Goal: Task Accomplishment & Management: Manage account settings

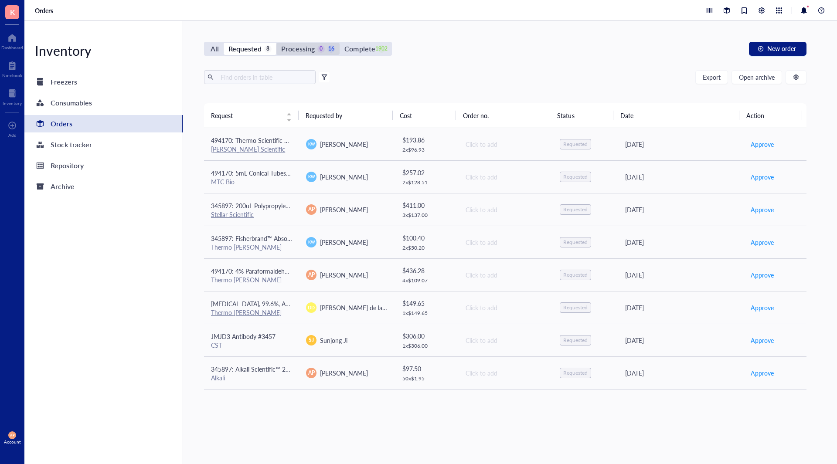
click at [306, 46] on div "Processing" at bounding box center [298, 49] width 34 height 12
click at [276, 43] on input "Processing 0 16" at bounding box center [276, 43] width 0 height 0
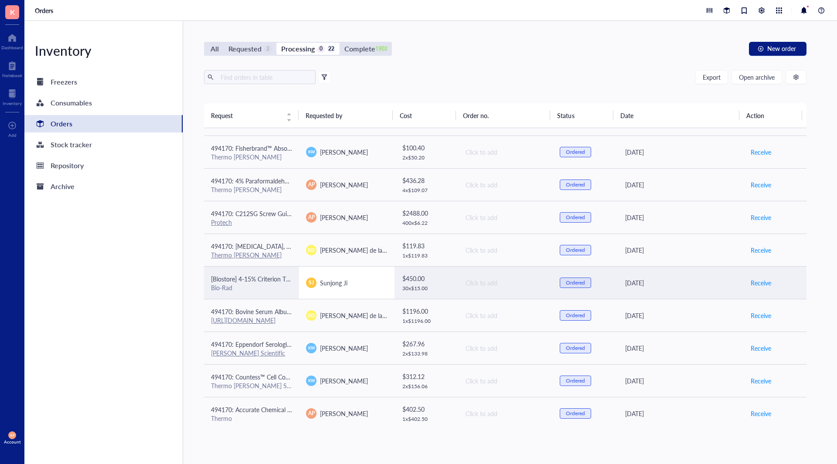
scroll to position [218, 0]
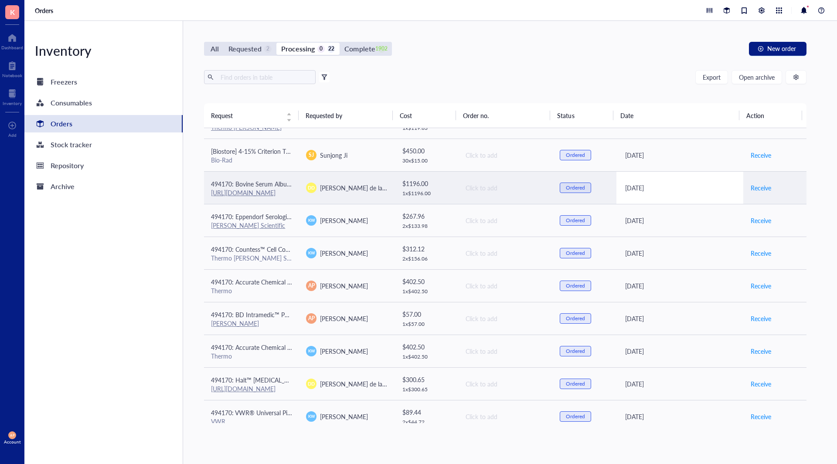
click at [714, 188] on div "[DATE]" at bounding box center [680, 188] width 111 height 10
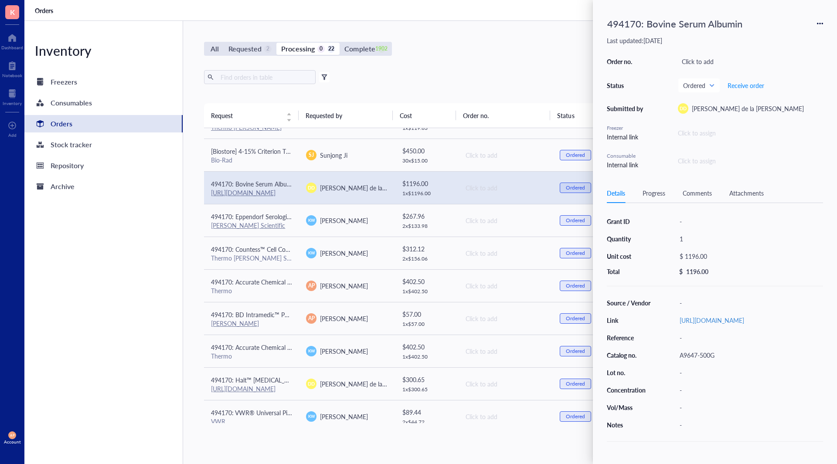
click at [816, 21] on div "494170: Bovine Serum Albumin" at bounding box center [715, 23] width 216 height 19
click at [827, 21] on div "494170: Bovine Serum Albumin Last updated: [DATE] Order no. Click to add Status…" at bounding box center [715, 232] width 244 height 464
click at [820, 20] on icon at bounding box center [820, 23] width 6 height 6
click at [699, 396] on div "-" at bounding box center [749, 390] width 147 height 12
click at [693, 192] on div "Comments" at bounding box center [697, 193] width 29 height 10
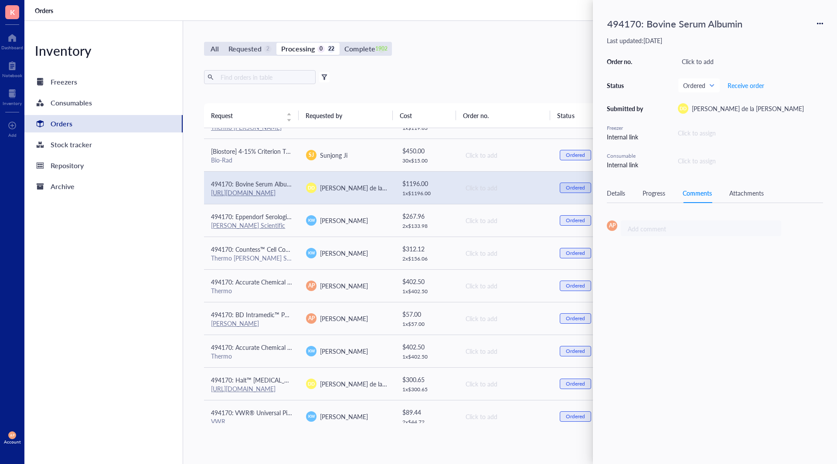
click at [677, 237] on div "AP Add comment ﻿" at bounding box center [715, 232] width 216 height 37
click at [675, 229] on div "Add comment ﻿" at bounding box center [697, 229] width 139 height 9
click at [751, 194] on div "Attachments" at bounding box center [746, 193] width 34 height 10
click at [737, 268] on button "Choose a file" at bounding box center [742, 264] width 56 height 10
click at [658, 265] on div "Drop a file here, or Choose a file" at bounding box center [715, 264] width 216 height 87
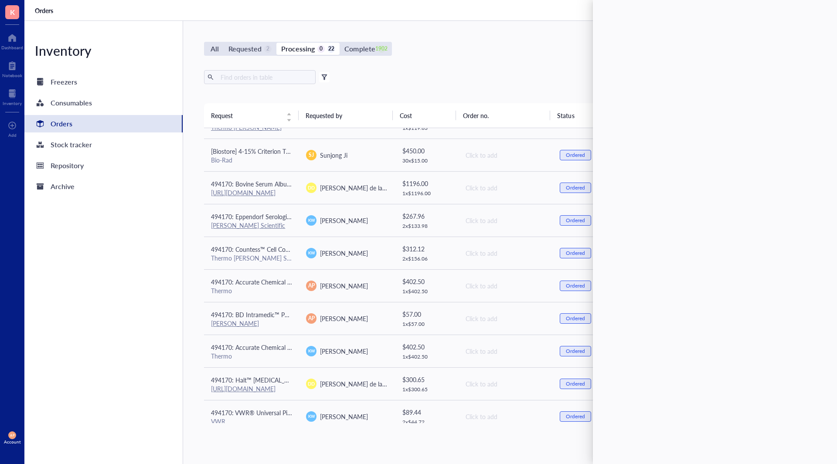
click at [428, 85] on div "Export Open archive Filter by: Requester Requested on Source / Vendor Last upda…" at bounding box center [505, 86] width 602 height 33
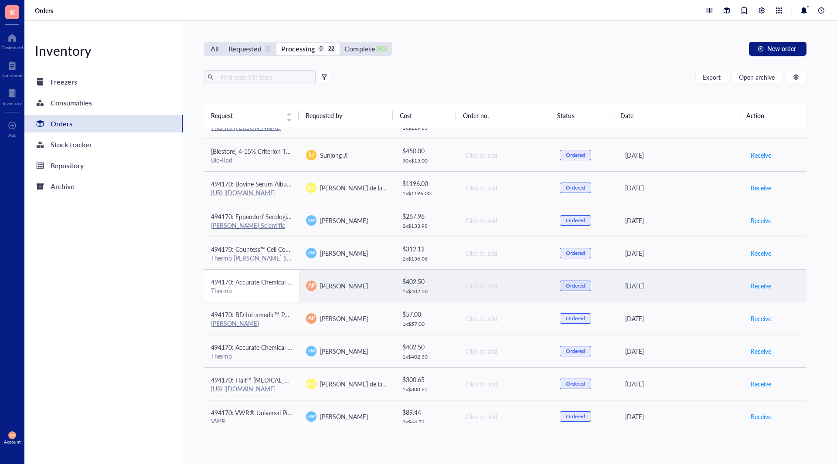
click at [238, 278] on span "494170: Accurate Chemical AquaClean, Microbiocidal Additive, 250mL" at bounding box center [306, 282] width 190 height 9
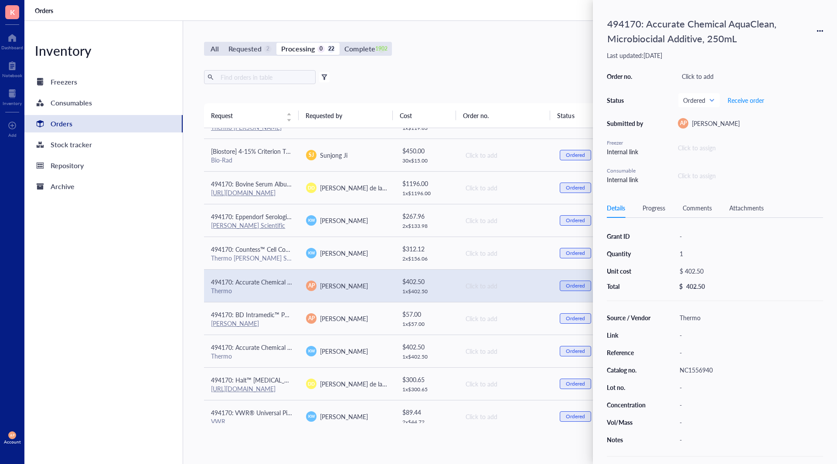
click at [752, 206] on div "Attachments" at bounding box center [746, 208] width 34 height 10
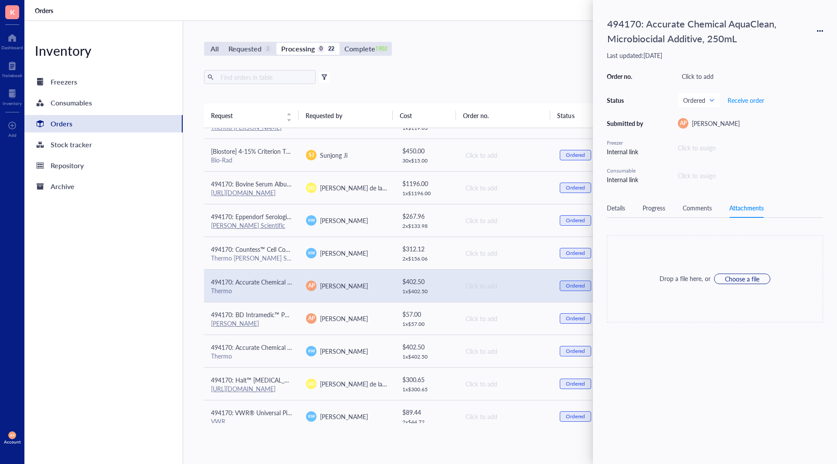
click at [705, 314] on div "Drop a file here, or Choose a file" at bounding box center [715, 278] width 216 height 87
click at [725, 370] on div "494170: Accurate Chemical AquaClean, Microbiocidal Additive, 250mL Last updated…" at bounding box center [715, 232] width 244 height 464
click at [143, 267] on div "Inventory Freezers Consumables Orders Stock tracker Repository Archive" at bounding box center [103, 242] width 159 height 443
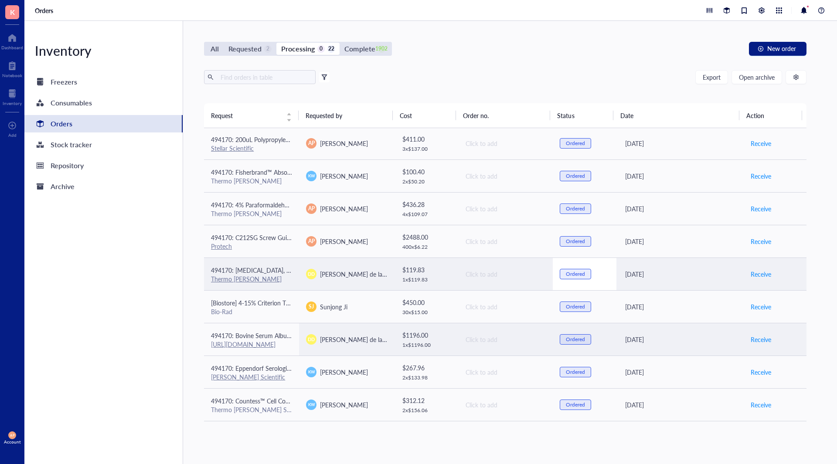
scroll to position [0, 0]
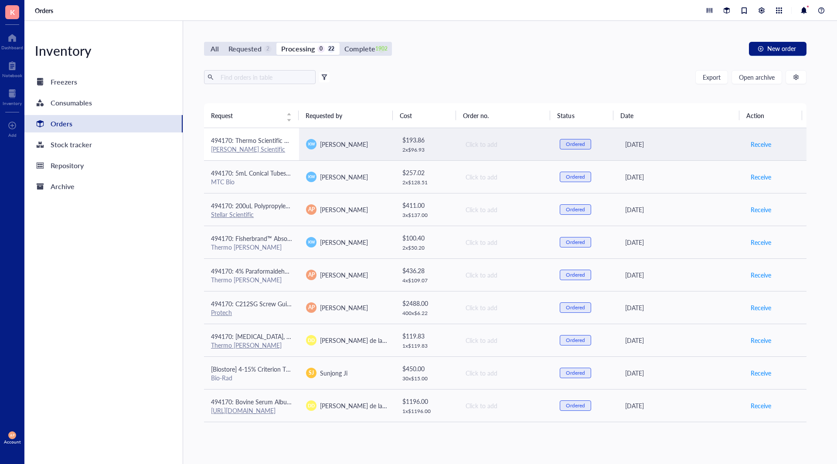
drag, startPoint x: 270, startPoint y: 148, endPoint x: 282, endPoint y: 151, distance: 12.5
click at [271, 149] on div "[PERSON_NAME] Scientific" at bounding box center [251, 149] width 81 height 8
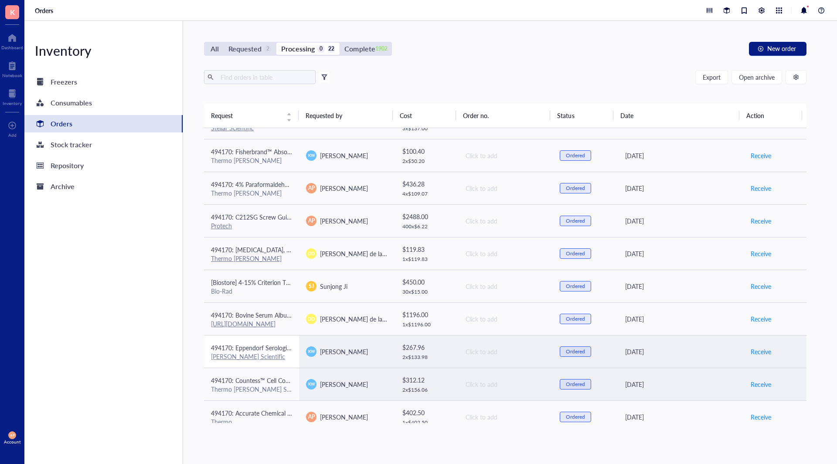
scroll to position [87, 0]
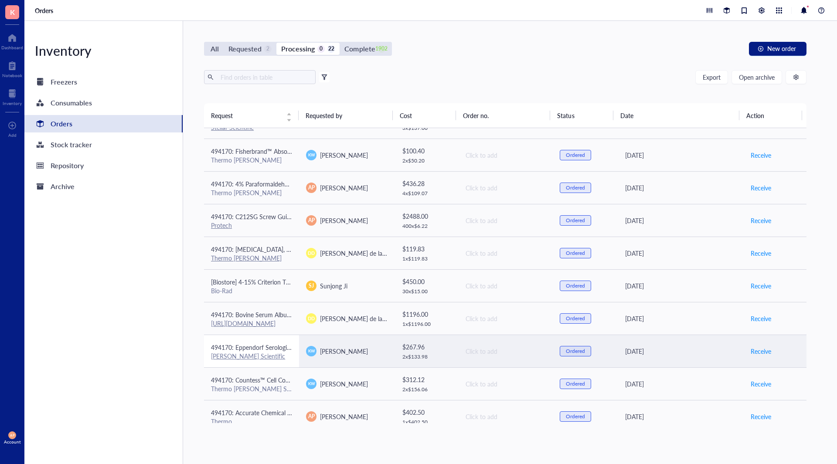
click at [281, 351] on span "494170: Eppendorf Serological Pipets, sterile, free of detectable pyrogens, DNA…" at bounding box center [429, 347] width 437 height 9
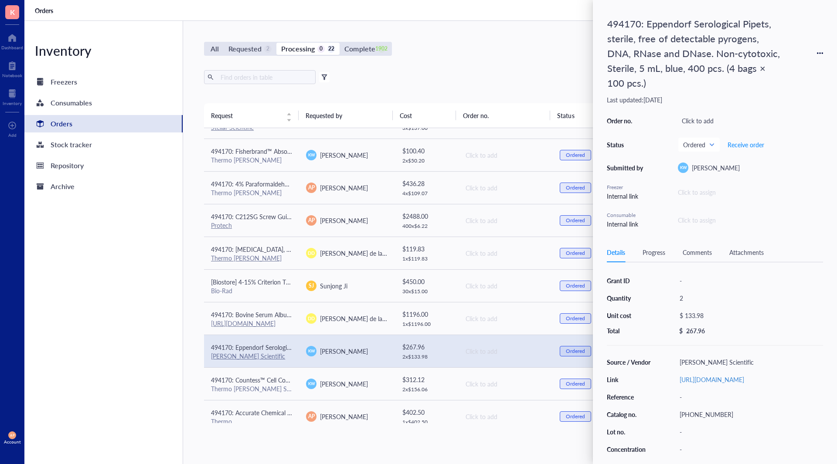
click at [531, 63] on div "All Requested 2 Processing 0 22 Complete 1902 New order Export Open archive Fil…" at bounding box center [505, 242] width 644 height 443
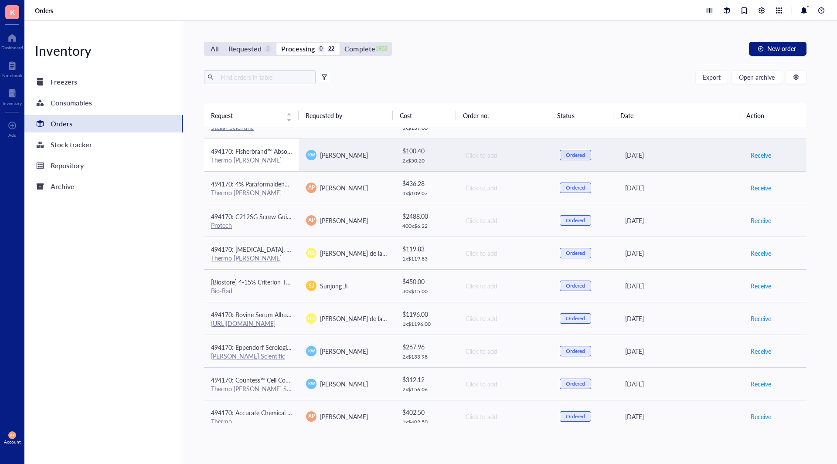
click at [285, 164] on td "494170: Fisherbrand™ Absorbent Underpads Thermo [PERSON_NAME]" at bounding box center [251, 155] width 95 height 33
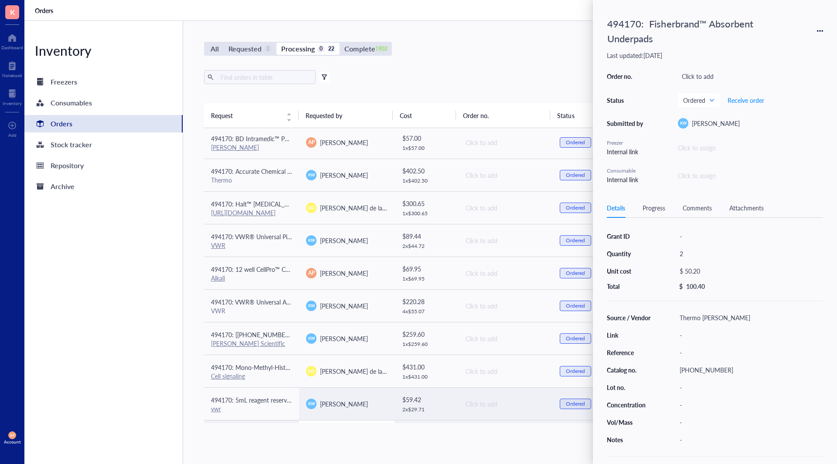
scroll to position [424, 0]
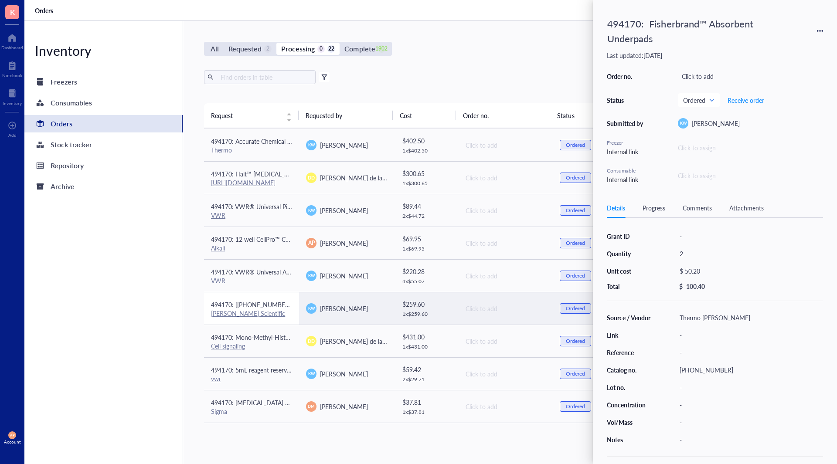
click at [276, 309] on div "494170: [[PHONE_NUMBER]] 25 mL individually wrapped resevoirs" at bounding box center [251, 305] width 81 height 10
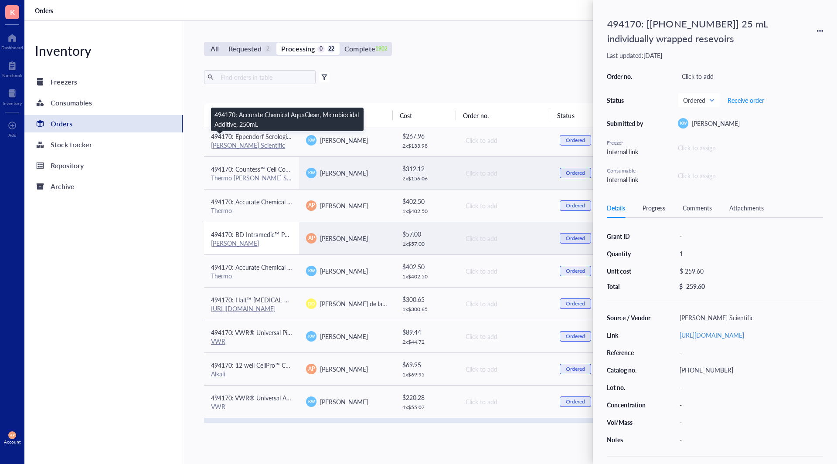
scroll to position [293, 0]
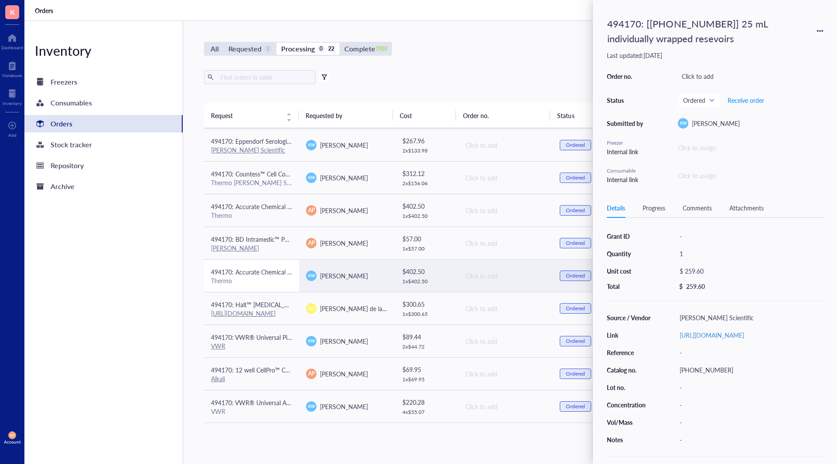
click at [272, 271] on span "494170: Accurate Chemical AquaClean, Microbiocidal Additive, 250mL" at bounding box center [306, 272] width 190 height 9
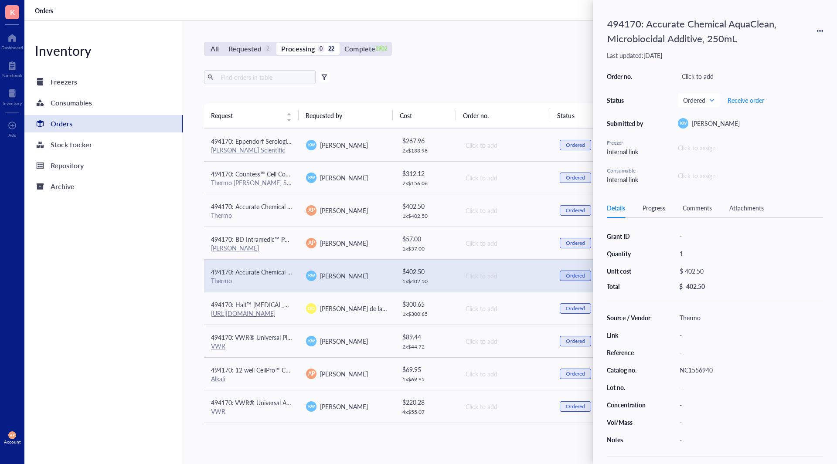
click at [748, 208] on div "Attachments" at bounding box center [746, 208] width 34 height 10
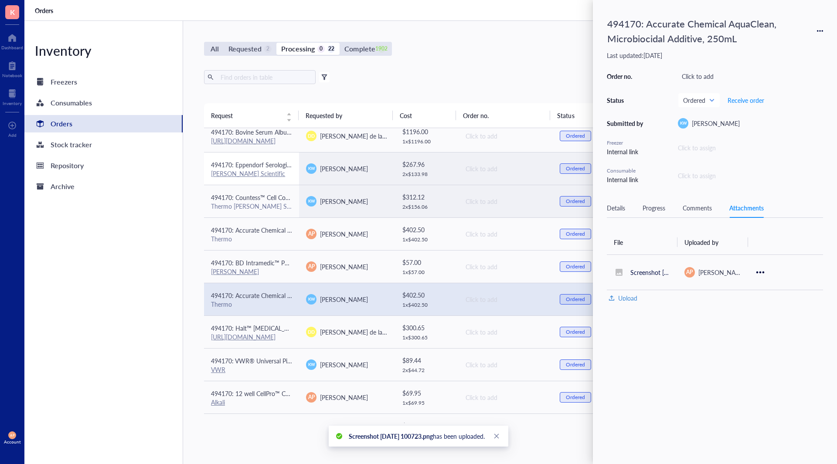
scroll to position [250, 0]
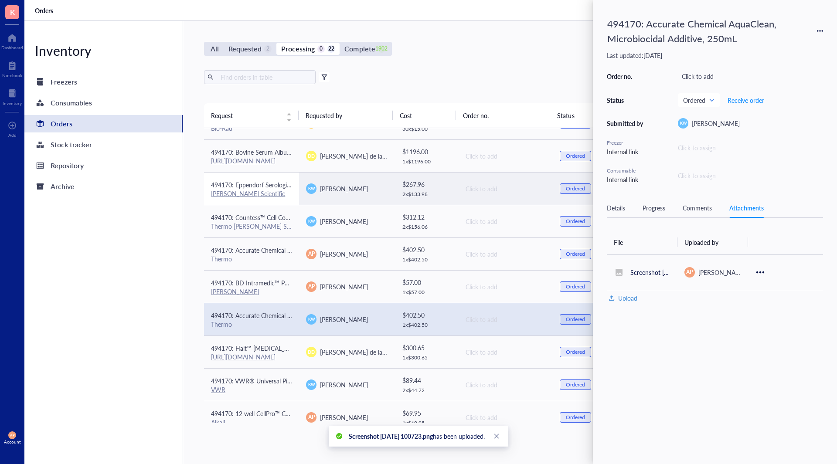
click at [273, 188] on span "494170: Eppendorf Serological Pipets, sterile, free of detectable pyrogens, DNA…" at bounding box center [429, 184] width 437 height 9
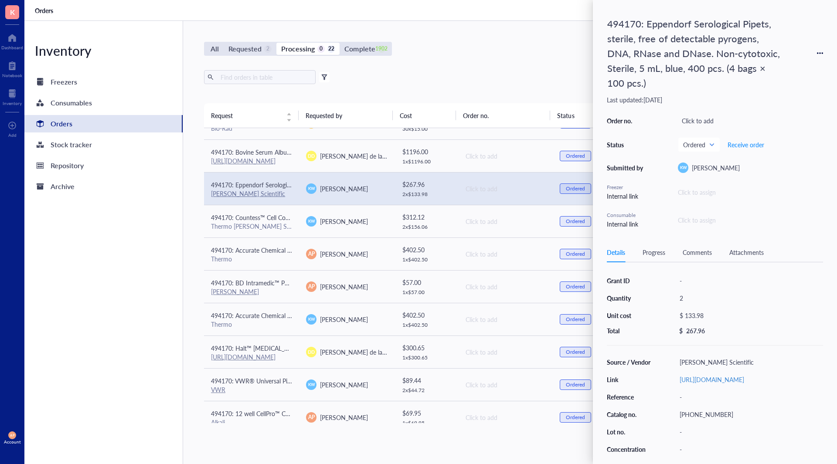
click at [748, 252] on div "Attachments" at bounding box center [746, 253] width 34 height 10
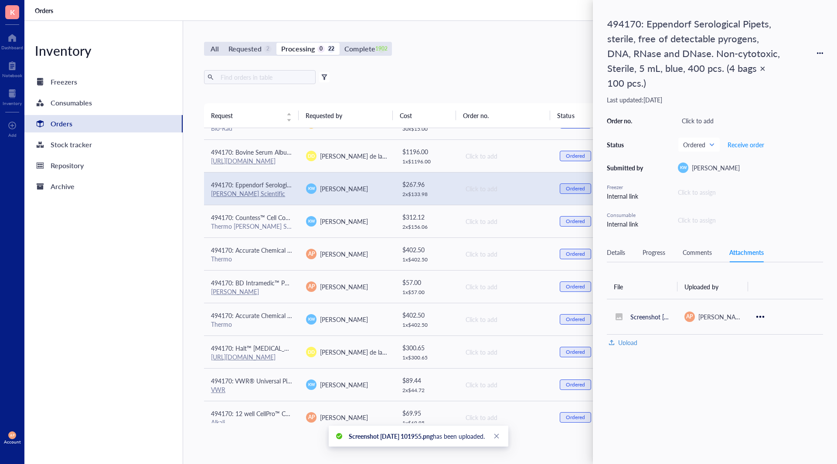
click at [617, 250] on div "Details" at bounding box center [616, 253] width 18 height 10
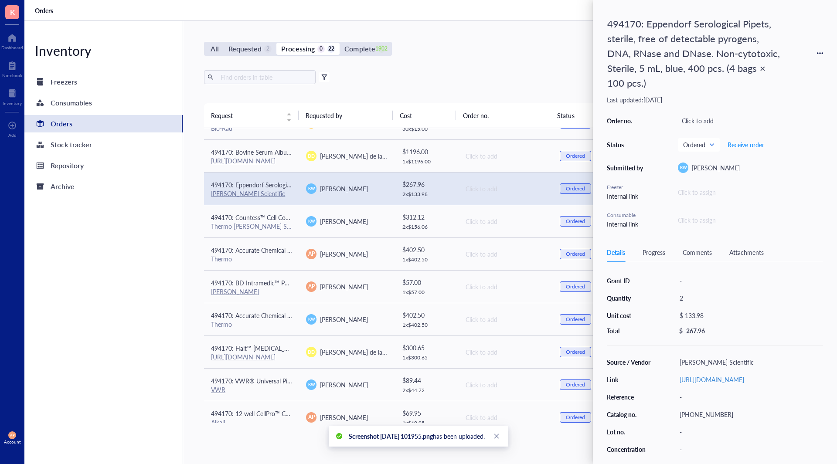
click at [697, 257] on div "Details Progress Comments Attachments" at bounding box center [715, 253] width 216 height 20
click at [699, 256] on div "Comments" at bounding box center [697, 253] width 29 height 10
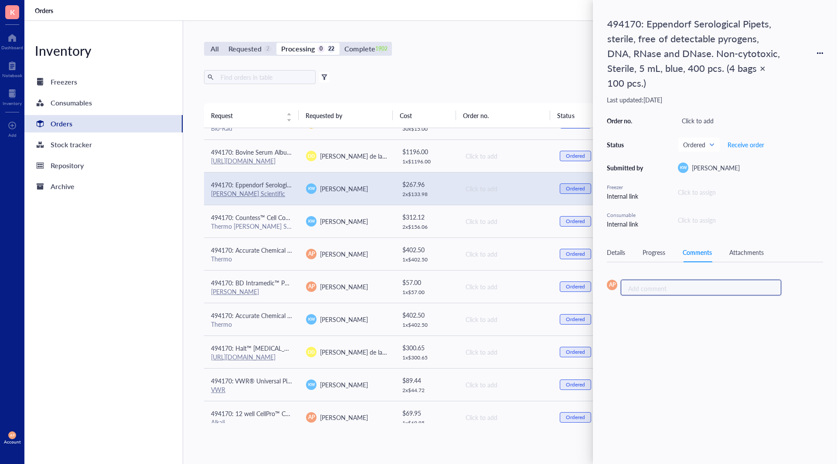
click at [674, 288] on div "Add comment ﻿" at bounding box center [697, 288] width 139 height 9
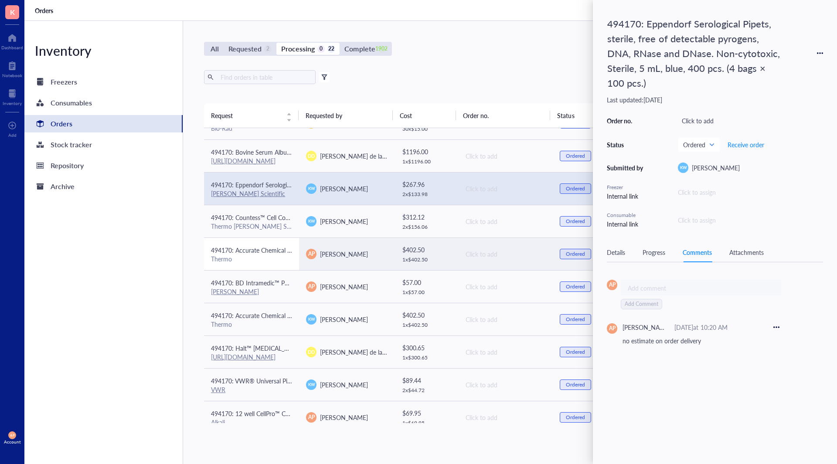
click at [285, 255] on div "Thermo" at bounding box center [251, 259] width 81 height 8
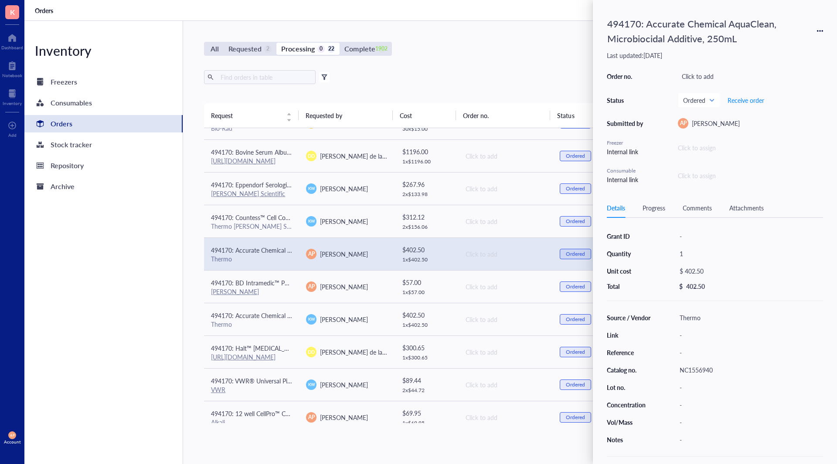
click at [736, 211] on div "Attachments" at bounding box center [746, 208] width 34 height 10
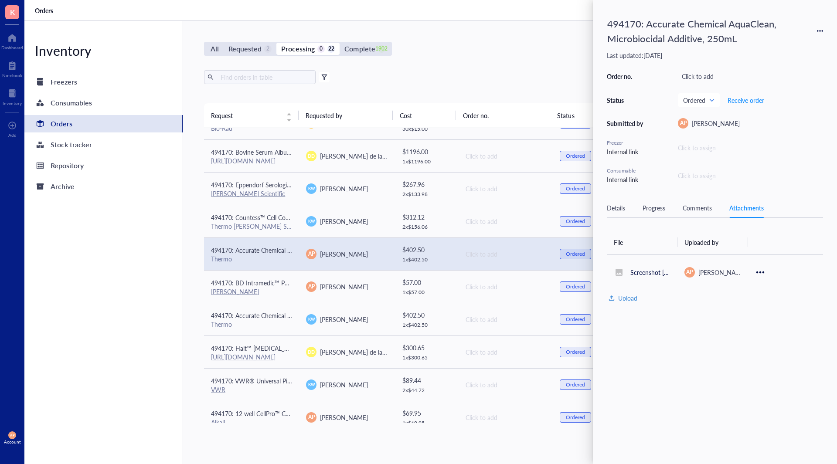
click at [692, 204] on div "Comments" at bounding box center [697, 208] width 29 height 10
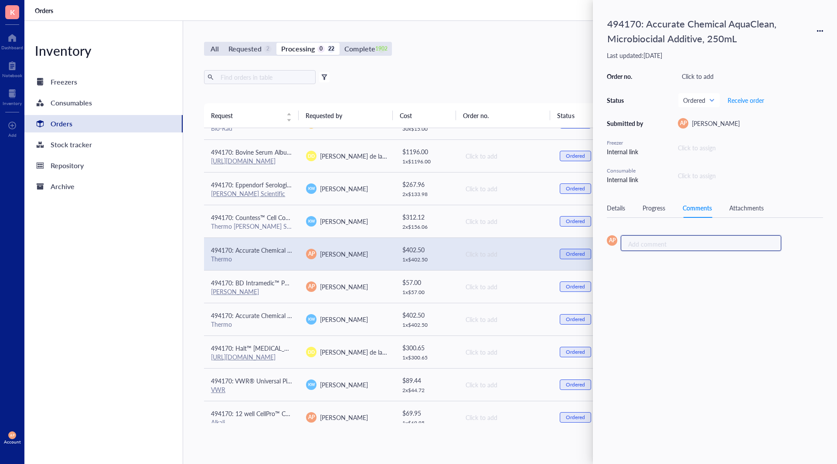
drag, startPoint x: 641, startPoint y: 242, endPoint x: 646, endPoint y: 243, distance: 5.3
click at [642, 242] on div "Add comment ﻿" at bounding box center [697, 243] width 139 height 9
drag, startPoint x: 663, startPoint y: 296, endPoint x: 601, endPoint y: 299, distance: 62.0
click at [601, 299] on div "494170: Accurate Chemical AquaClean, Microbiocidal Additive, 250mL Last updated…" at bounding box center [715, 232] width 244 height 464
click at [657, 300] on span "estimated 10/1 estimated 10/1" at bounding box center [643, 296] width 41 height 9
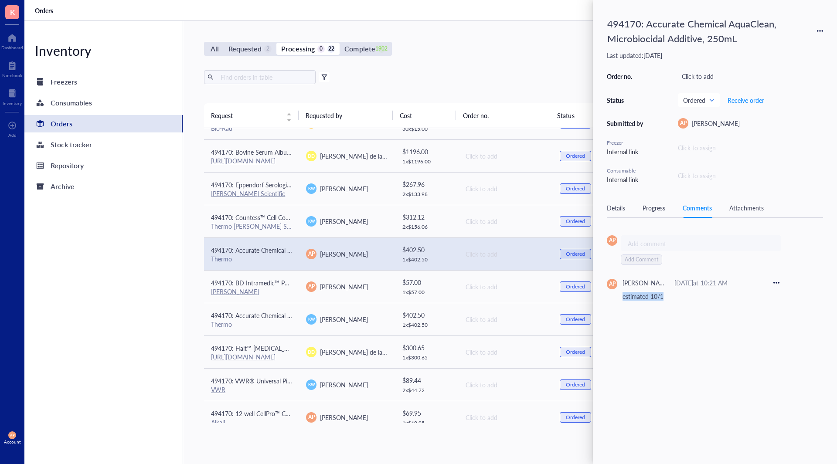
drag, startPoint x: 634, startPoint y: 291, endPoint x: 667, endPoint y: 290, distance: 32.3
click at [667, 290] on div "estimated 10/1 estimated 10/1" at bounding box center [701, 296] width 157 height 12
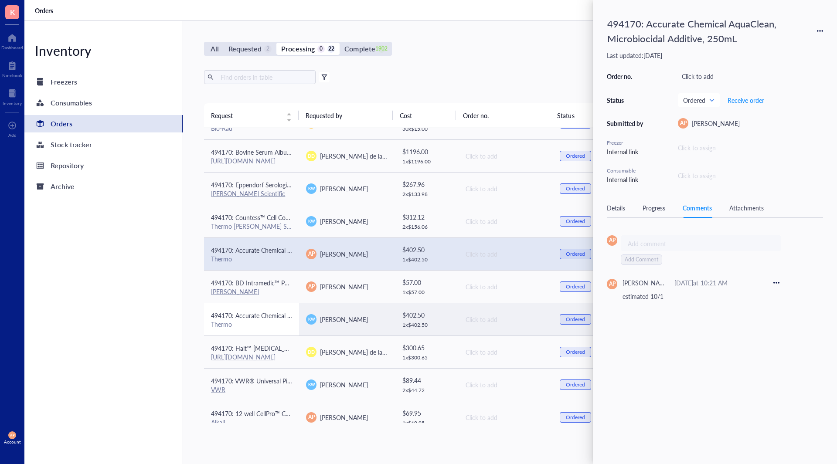
click at [272, 323] on div "Thermo" at bounding box center [251, 324] width 81 height 8
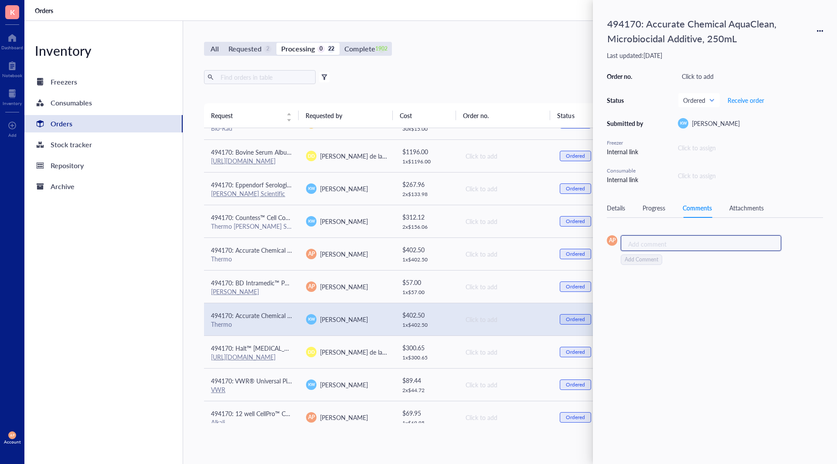
drag, startPoint x: 721, startPoint y: 242, endPoint x: 713, endPoint y: 244, distance: 7.7
click at [720, 241] on div "Add comment ﻿" at bounding box center [697, 243] width 139 height 9
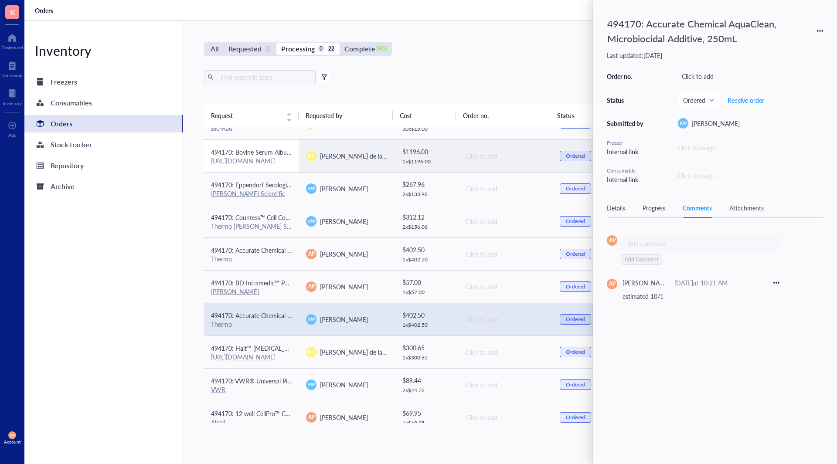
click at [285, 148] on span "494170: Bovine Serum Albumin" at bounding box center [254, 152] width 86 height 9
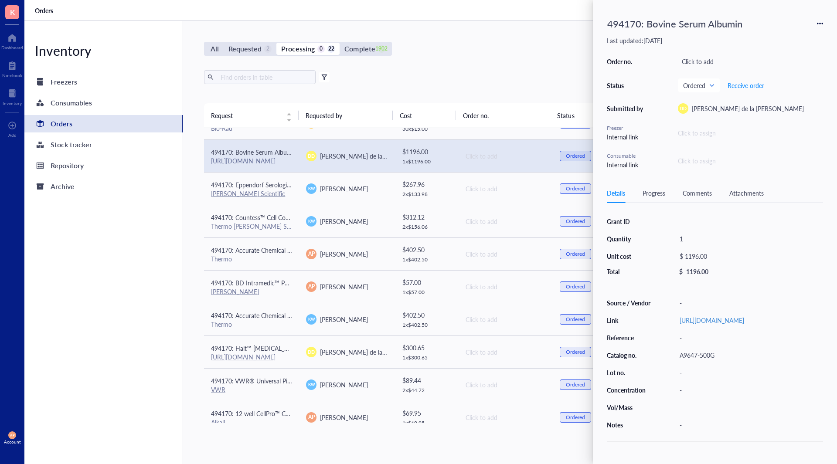
click at [732, 192] on div "Attachments" at bounding box center [746, 193] width 34 height 10
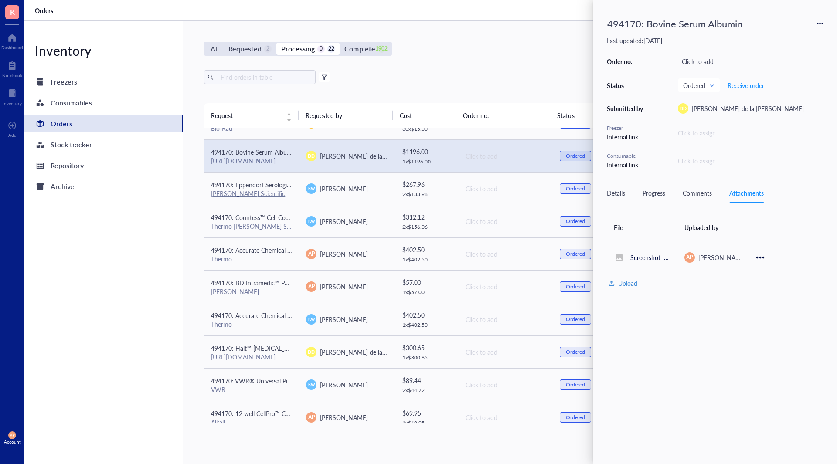
click at [691, 187] on div "Details Progress Comments Attachments" at bounding box center [715, 194] width 216 height 20
click at [691, 196] on div "Comments" at bounding box center [697, 193] width 29 height 10
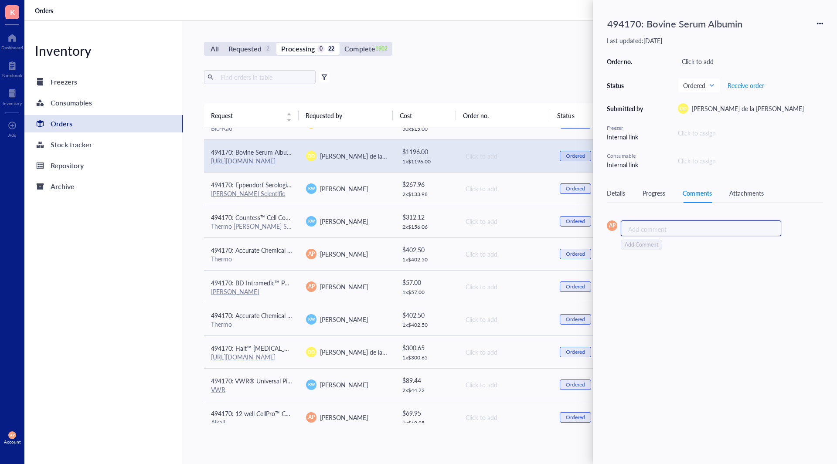
click at [664, 232] on div "Add comment ﻿" at bounding box center [697, 229] width 139 height 9
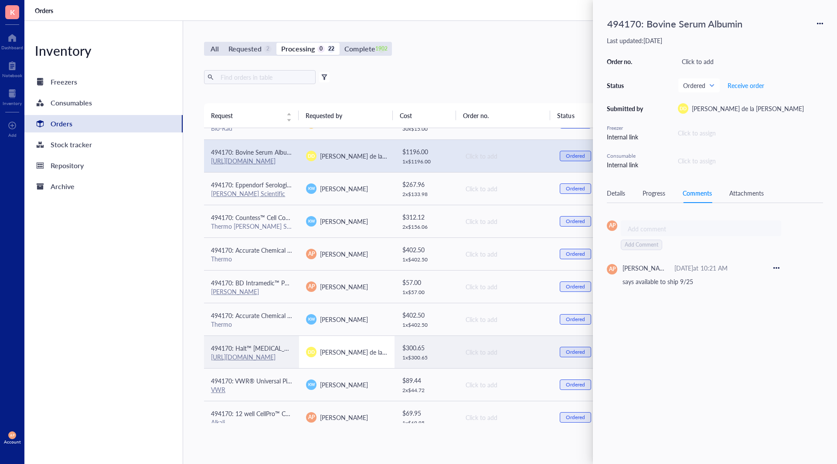
scroll to position [424, 0]
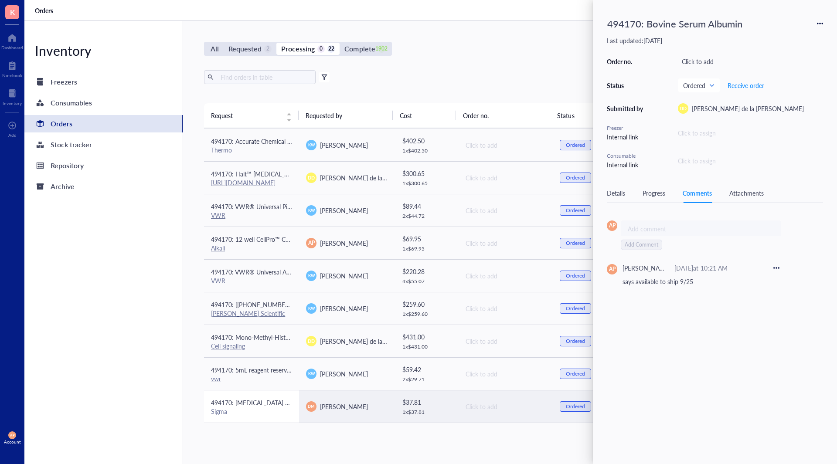
click at [247, 415] on div "Sigma" at bounding box center [251, 412] width 81 height 8
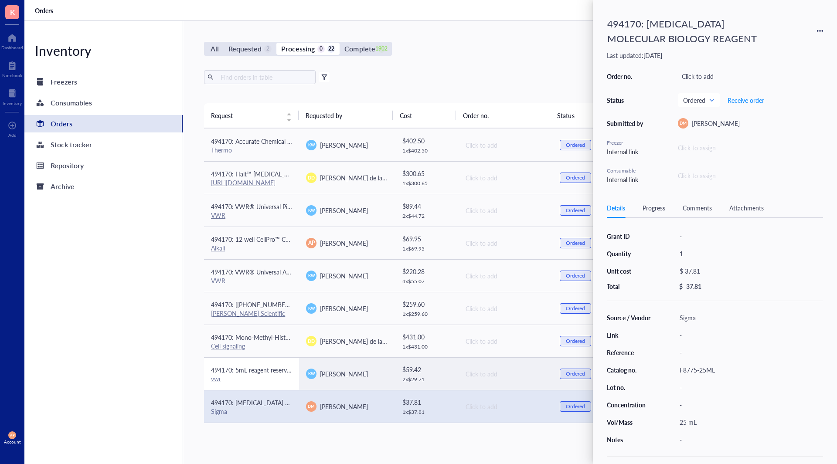
click at [277, 381] on div "vwr" at bounding box center [251, 379] width 81 height 8
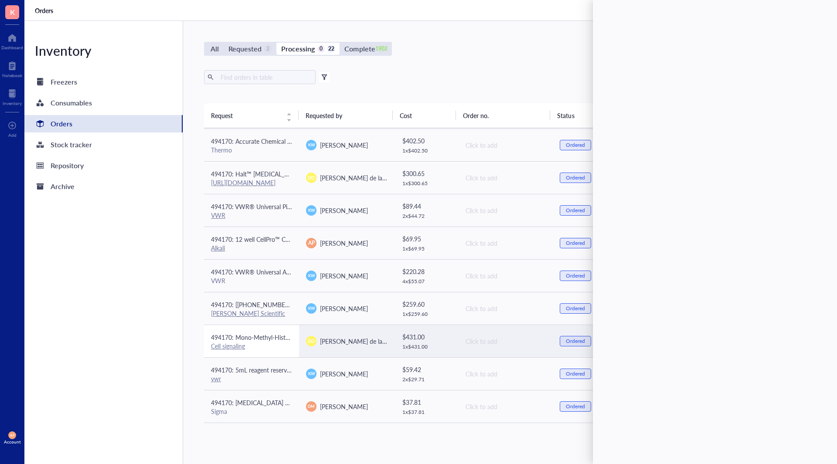
click at [283, 345] on div "Cell signaling" at bounding box center [251, 346] width 81 height 8
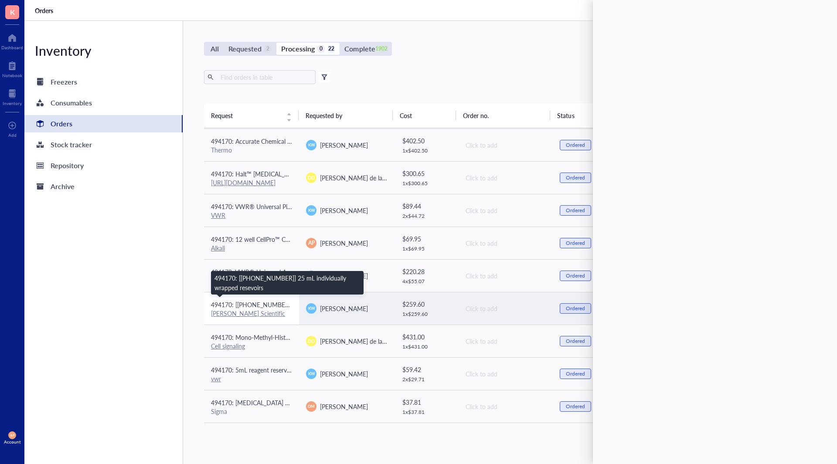
click at [245, 306] on span "494170: [[PHONE_NUMBER]] 25 mL individually wrapped resevoirs" at bounding box center [302, 304] width 183 height 9
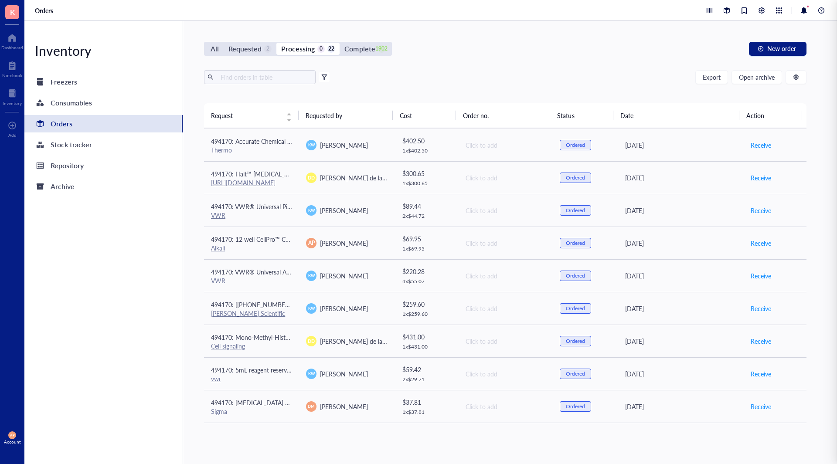
click at [344, 118] on th "Requested by" at bounding box center [346, 115] width 95 height 24
click at [316, 116] on th "Requested by" at bounding box center [346, 115] width 95 height 24
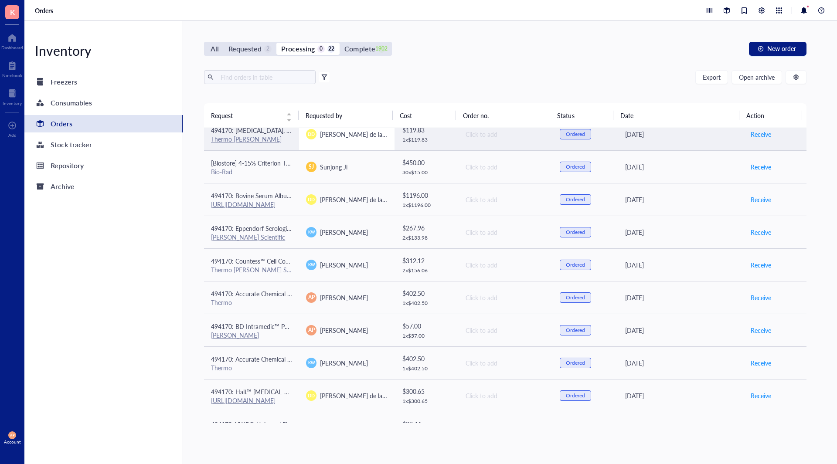
scroll to position [0, 0]
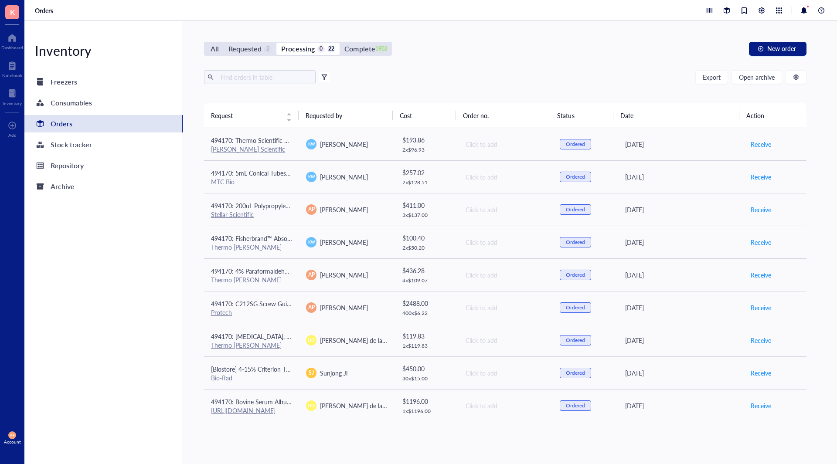
click at [328, 78] on span at bounding box center [324, 77] width 10 height 10
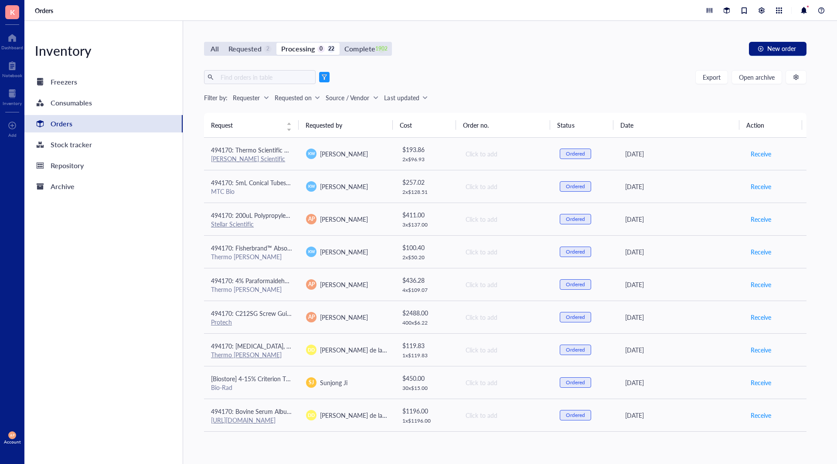
click at [327, 76] on div at bounding box center [324, 77] width 6 height 6
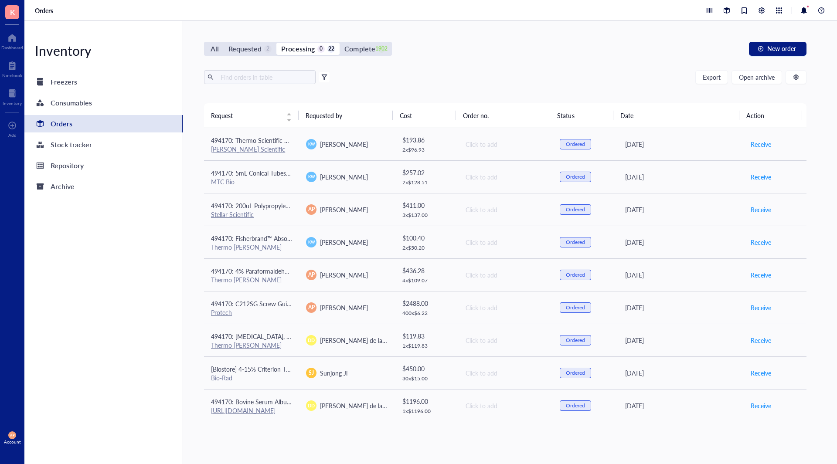
click at [327, 76] on div at bounding box center [324, 77] width 6 height 6
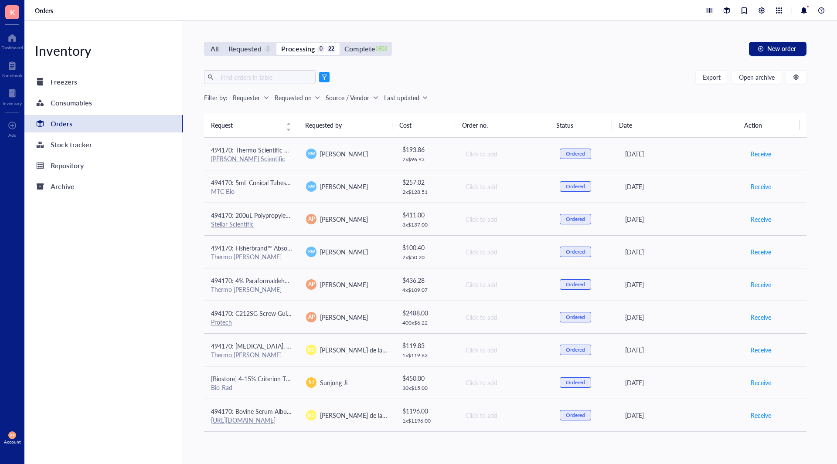
click at [252, 97] on div "Requester" at bounding box center [246, 98] width 27 height 10
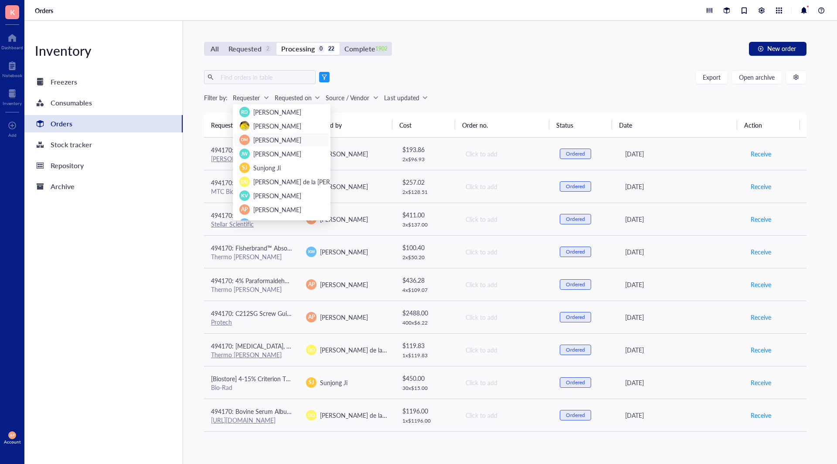
click at [275, 139] on span "[PERSON_NAME]" at bounding box center [277, 140] width 48 height 9
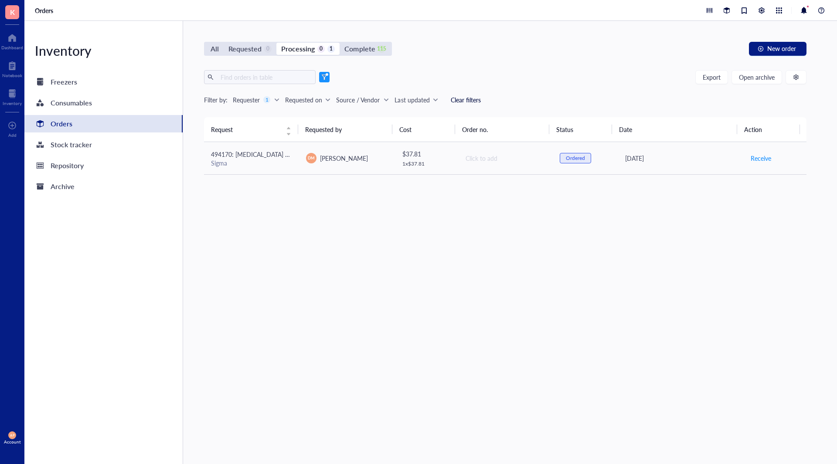
drag, startPoint x: 415, startPoint y: 285, endPoint x: 384, endPoint y: 243, distance: 51.8
click at [415, 282] on div "Request Requested by Cost Order no. Status Date Action 494170: [MEDICAL_DATA] M…" at bounding box center [505, 277] width 602 height 320
click at [263, 103] on div "Requester 1" at bounding box center [256, 100] width 47 height 10
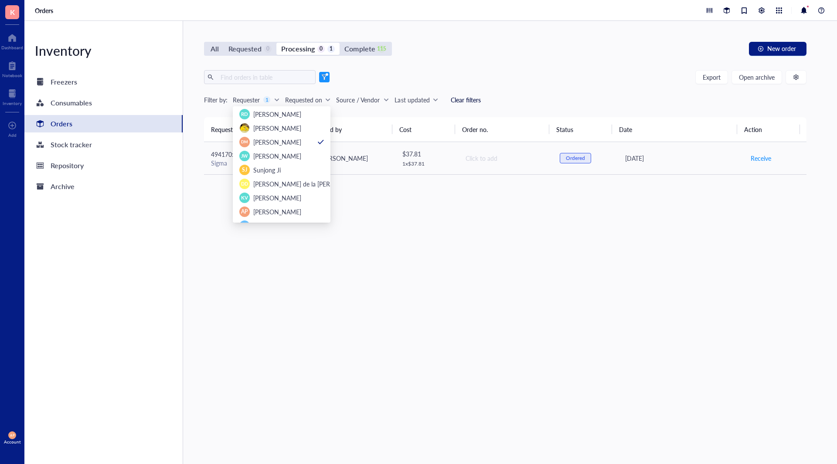
click at [324, 81] on span at bounding box center [324, 77] width 10 height 10
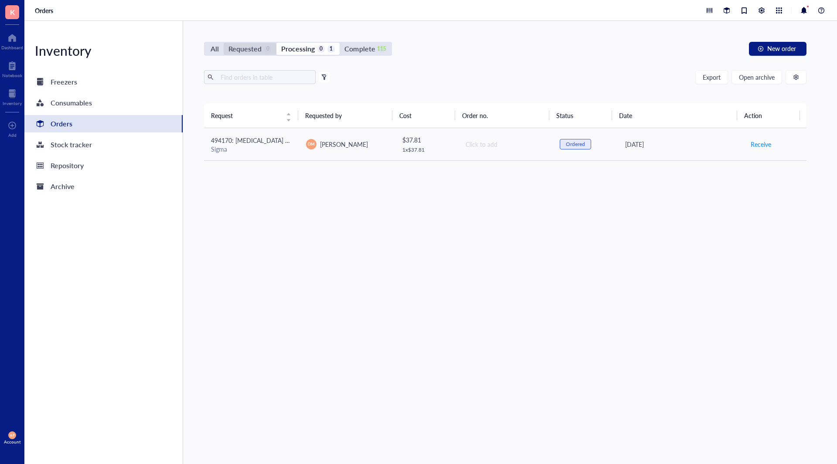
click at [244, 51] on div "Requested" at bounding box center [244, 49] width 33 height 12
click at [224, 43] on input "Requested 0" at bounding box center [224, 43] width 0 height 0
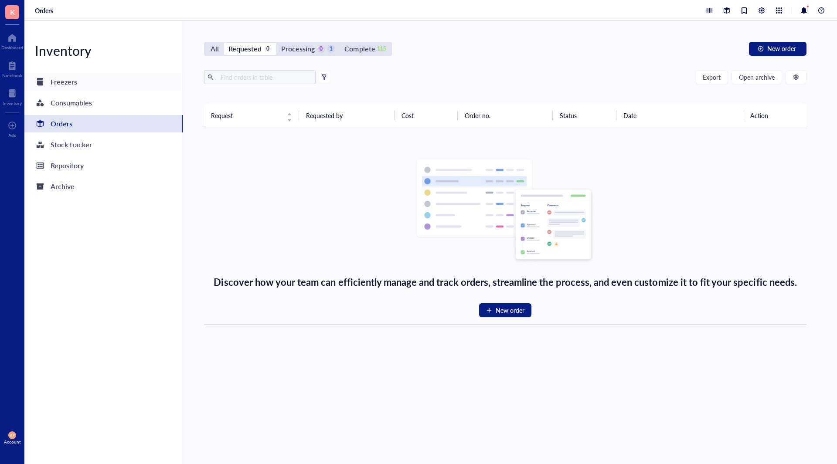
click at [64, 76] on div "Freezers" at bounding box center [64, 82] width 27 height 12
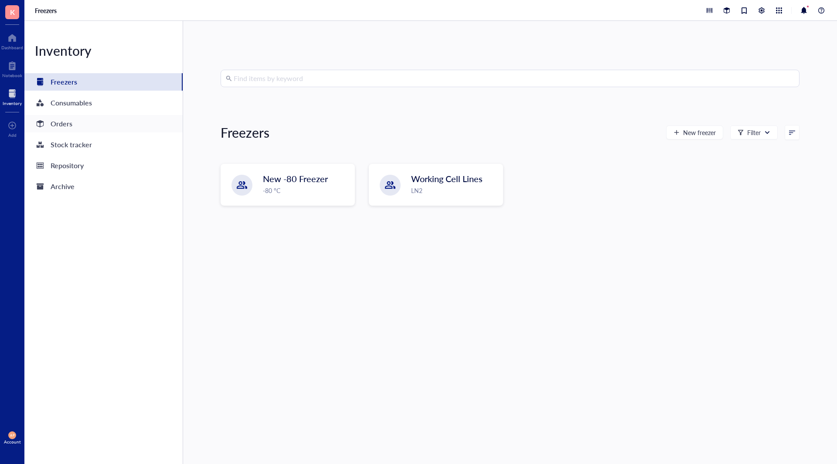
click at [70, 122] on div "Orders" at bounding box center [62, 124] width 22 height 12
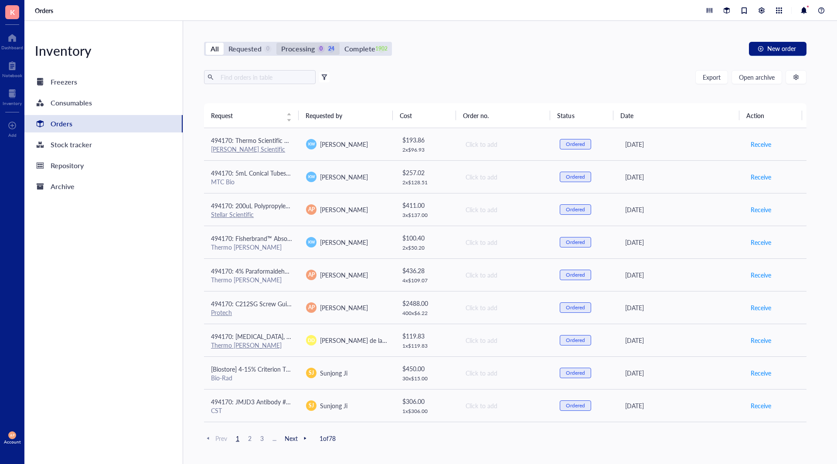
click at [319, 46] on div "0" at bounding box center [320, 48] width 7 height 7
click at [276, 43] on input "Processing 0 24" at bounding box center [276, 43] width 0 height 0
click at [466, 65] on div "All Requested 2 Processing 0 22 Complete 1902 New order Export Open archive Fil…" at bounding box center [505, 242] width 644 height 443
click at [264, 52] on div "Requested 2" at bounding box center [249, 49] width 43 height 12
click at [224, 43] on input "Requested 2" at bounding box center [224, 43] width 0 height 0
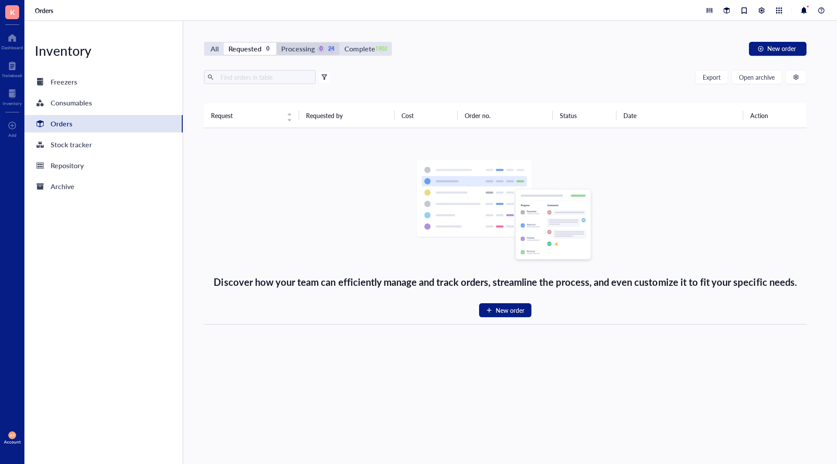
click at [309, 48] on div "Processing" at bounding box center [298, 49] width 34 height 12
click at [276, 43] on input "Processing 0 24" at bounding box center [276, 43] width 0 height 0
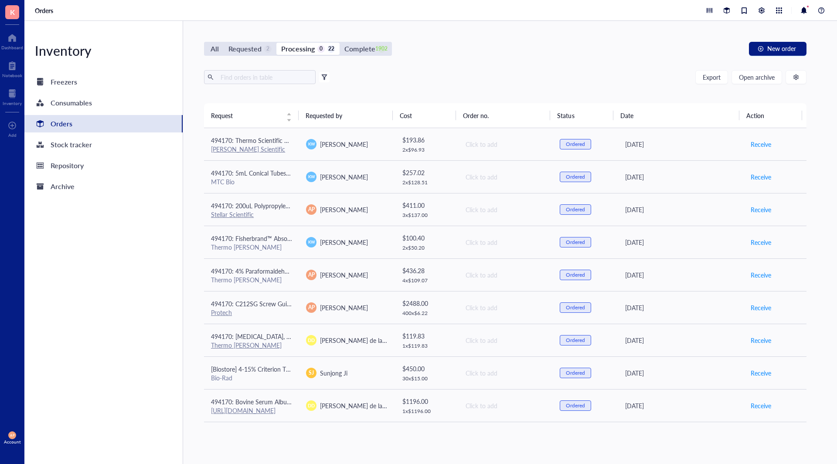
click at [517, 58] on div "All Requested 2 Processing 0 22 Complete 1902 New order Export Open archive Fil…" at bounding box center [505, 242] width 644 height 443
drag, startPoint x: 159, startPoint y: 265, endPoint x: 146, endPoint y: 313, distance: 50.1
click at [146, 313] on div "Inventory Freezers Consumables Orders Stock tracker Repository Archive" at bounding box center [103, 242] width 159 height 443
drag, startPoint x: 469, startPoint y: 41, endPoint x: 501, endPoint y: 126, distance: 90.1
click at [501, 126] on div "All Requested 2 Processing 0 22 Complete 1902 New order Export Open archive Fil…" at bounding box center [505, 242] width 644 height 443
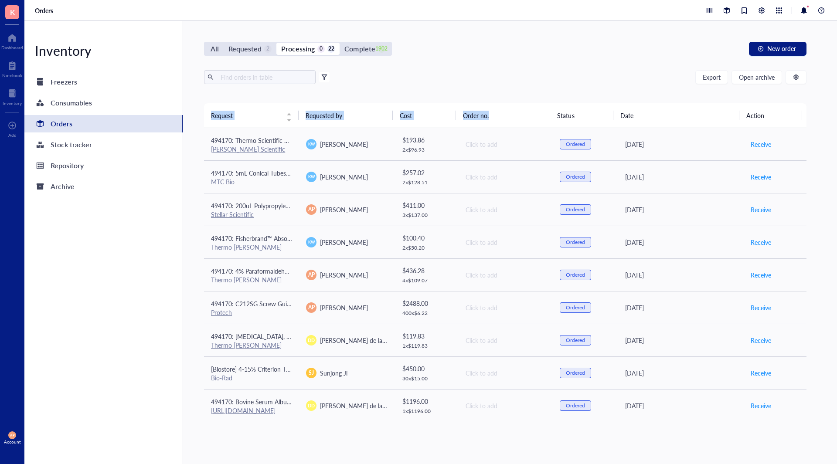
click at [532, 48] on div "All Requested 2 Processing 0 22 Complete 1902 New order" at bounding box center [505, 49] width 602 height 14
drag, startPoint x: 532, startPoint y: 48, endPoint x: 532, endPoint y: 78, distance: 30.5
click at [532, 78] on div "All Requested 2 Processing 0 22 Complete 1902 New order Export Open archive Fil…" at bounding box center [505, 242] width 644 height 443
click at [527, 48] on div "All Requested 2 Processing 0 22 Complete 1902 New order" at bounding box center [505, 49] width 602 height 14
